Goal: Navigation & Orientation: Find specific page/section

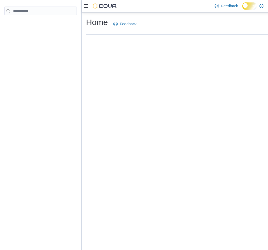
click at [4, 5] on div at bounding box center [40, 125] width 81 height 250
